Goal: Check status: Check status

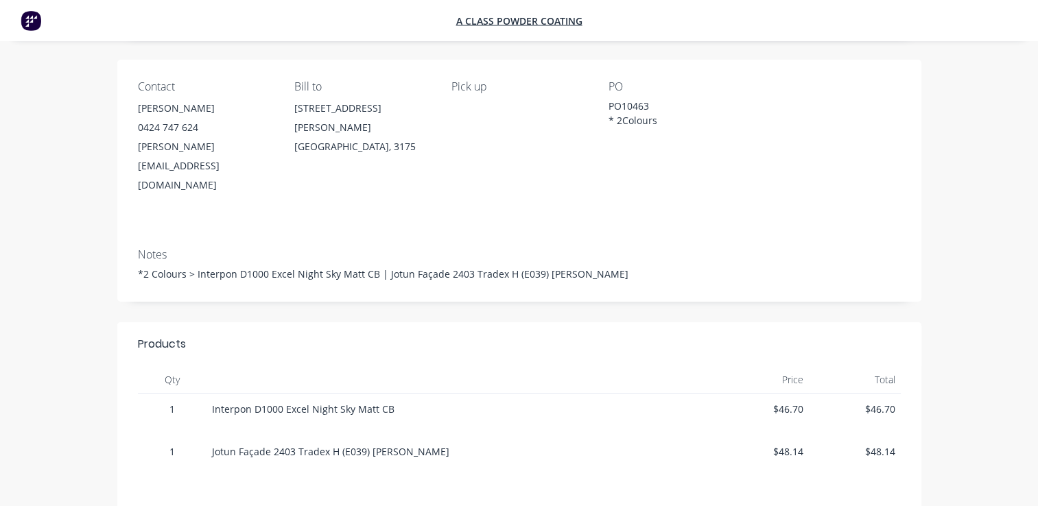
scroll to position [69, 0]
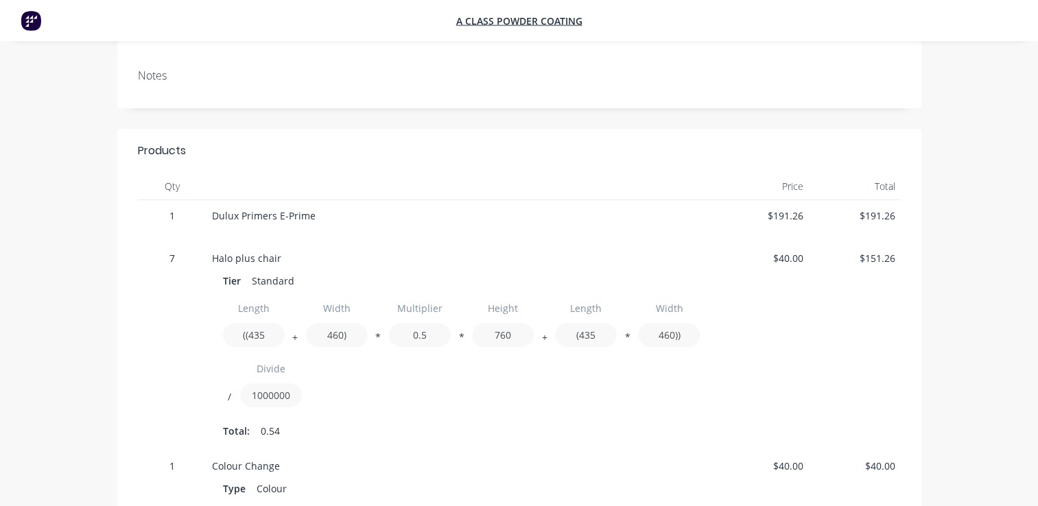
scroll to position [233, 0]
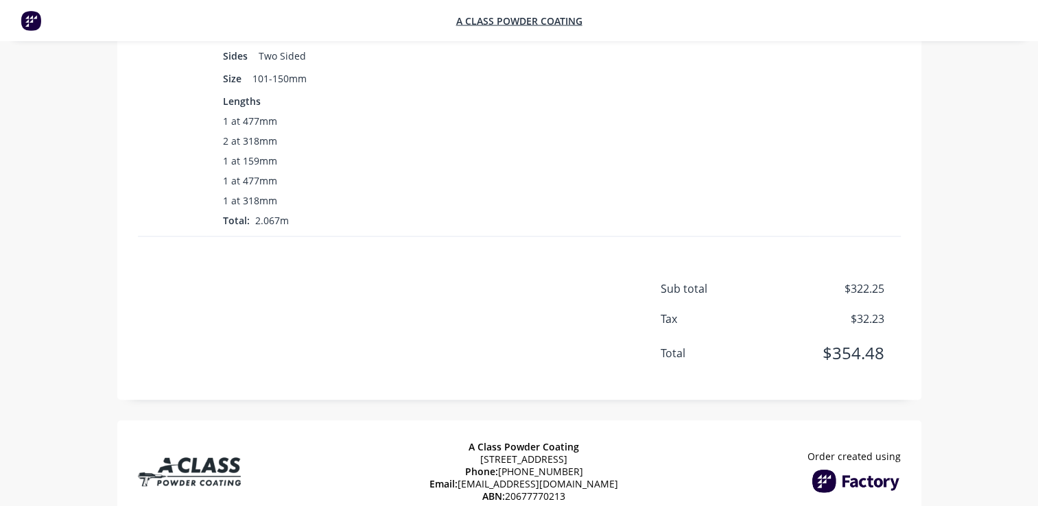
scroll to position [1029, 0]
